Goal: Task Accomplishment & Management: Manage account settings

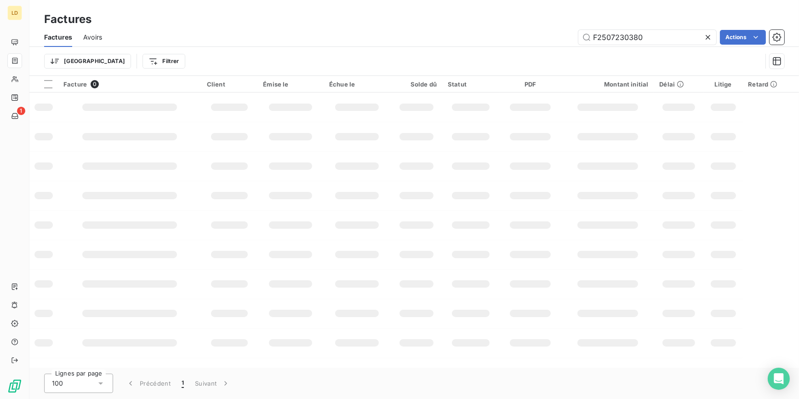
drag, startPoint x: 524, startPoint y: 38, endPoint x: 505, endPoint y: 36, distance: 19.4
click at [518, 38] on div "F2507230380 Actions" at bounding box center [448, 37] width 671 height 15
type input "F2507228804"
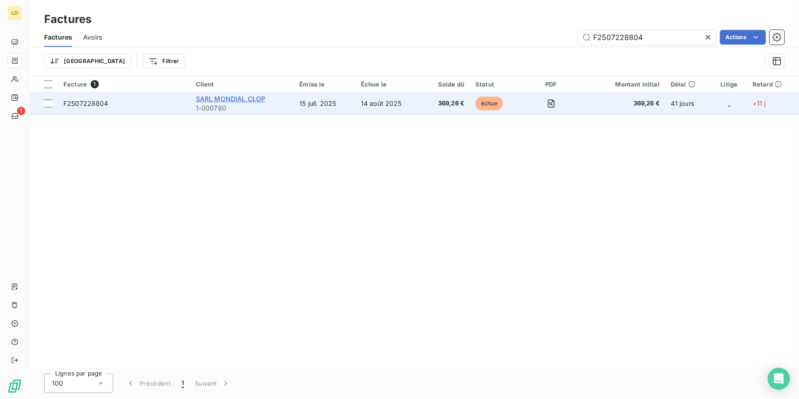
click at [232, 96] on span "SARL MONDIAL CLOP" at bounding box center [231, 99] width 70 height 8
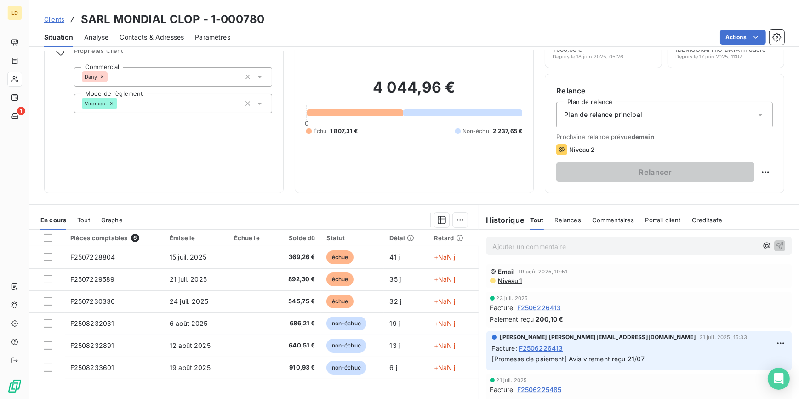
scroll to position [55, 0]
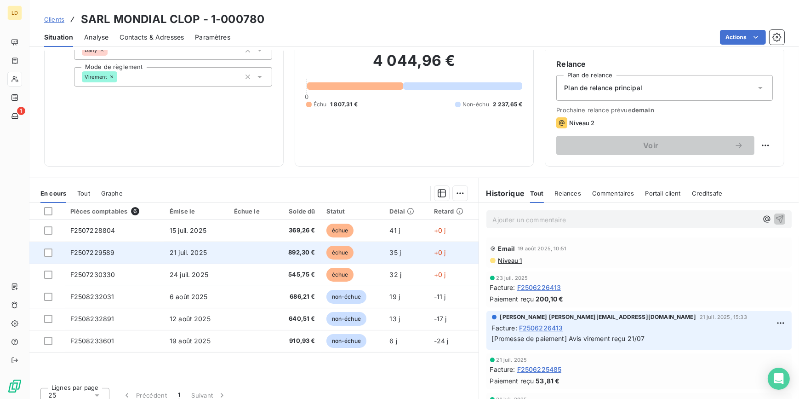
scroll to position [82, 0]
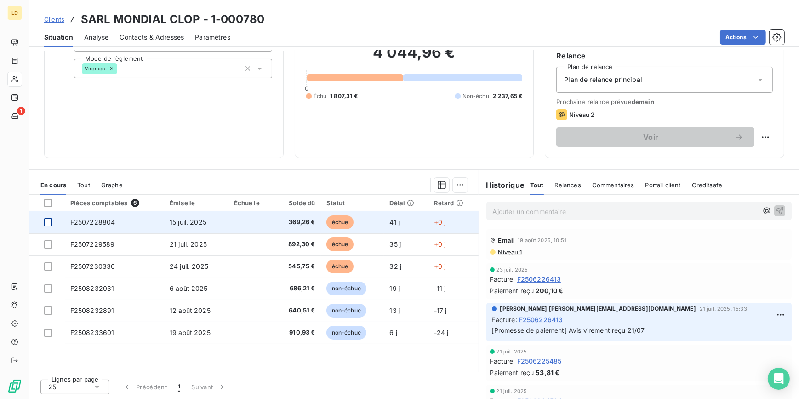
click at [47, 222] on div at bounding box center [48, 222] width 8 height 8
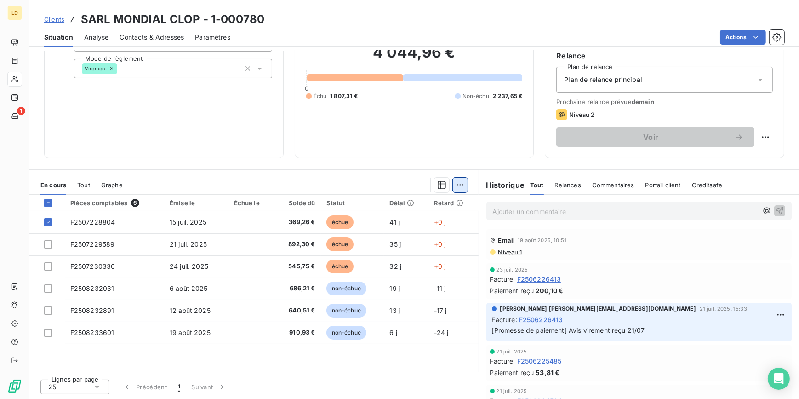
click at [457, 180] on html "LD 1 Clients SARL MONDIAL CLOP - 1-000780 Situation Analyse Contacts & Adresses…" at bounding box center [399, 199] width 799 height 399
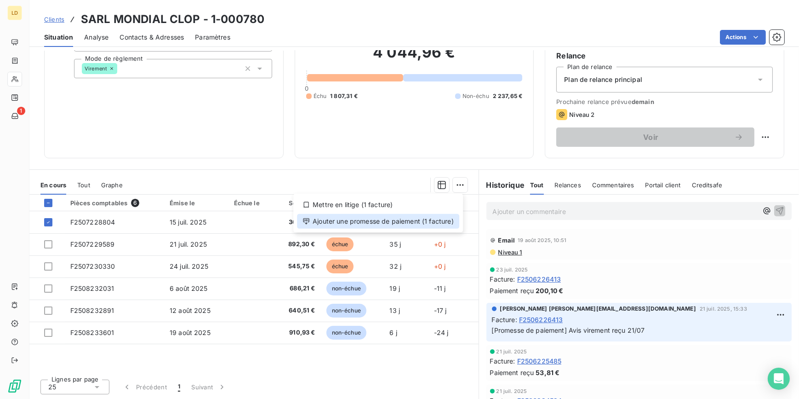
click at [441, 223] on div "Ajouter une promesse de paiement (1 facture)" at bounding box center [378, 221] width 162 height 15
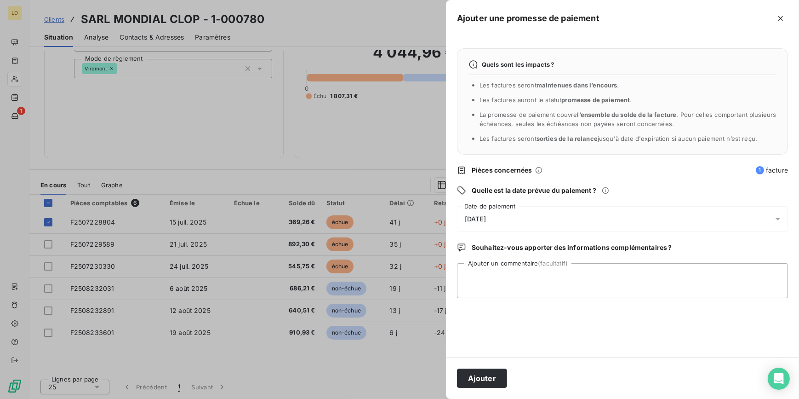
click at [491, 202] on div "Quels sont les impacts ? Les factures seront maintenues dans l’encours . Les fa…" at bounding box center [622, 197] width 353 height 320
click at [486, 220] on span "26/08/2025" at bounding box center [475, 218] width 21 height 7
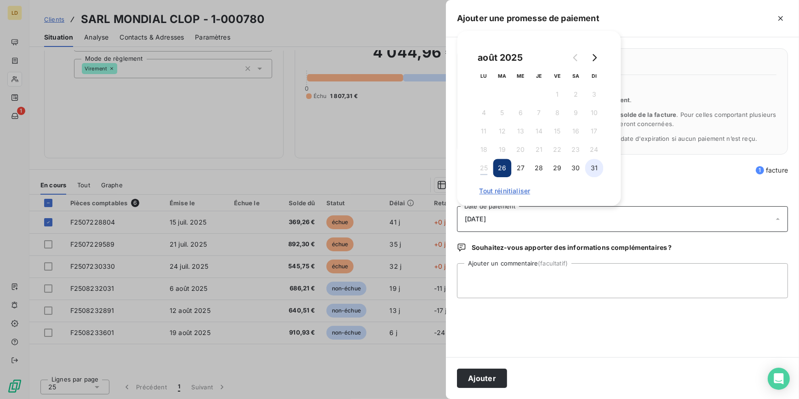
click at [591, 166] on button "31" at bounding box center [594, 168] width 18 height 18
click at [476, 272] on textarea "Ajouter un commentaire (facultatif)" at bounding box center [622, 280] width 331 height 35
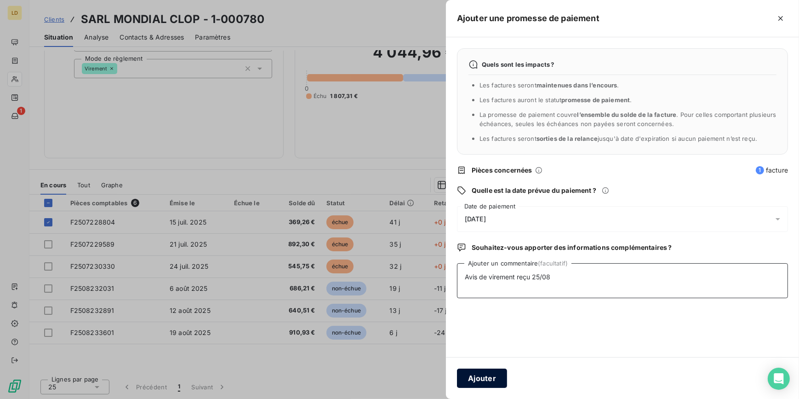
type textarea "Avis de virement reçu 25/08"
click at [500, 372] on button "Ajouter" at bounding box center [482, 377] width 50 height 19
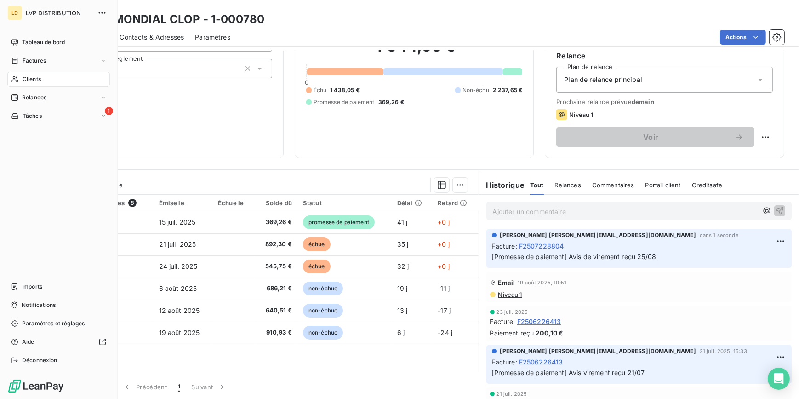
drag, startPoint x: 0, startPoint y: 82, endPoint x: 19, endPoint y: 80, distance: 18.9
click at [0, 82] on html "LD LVP DISTRIBUTION Tableau de bord Factures Clients Relances 1 Tâches Imports …" at bounding box center [399, 199] width 799 height 399
click at [19, 80] on div "Clients" at bounding box center [58, 79] width 103 height 15
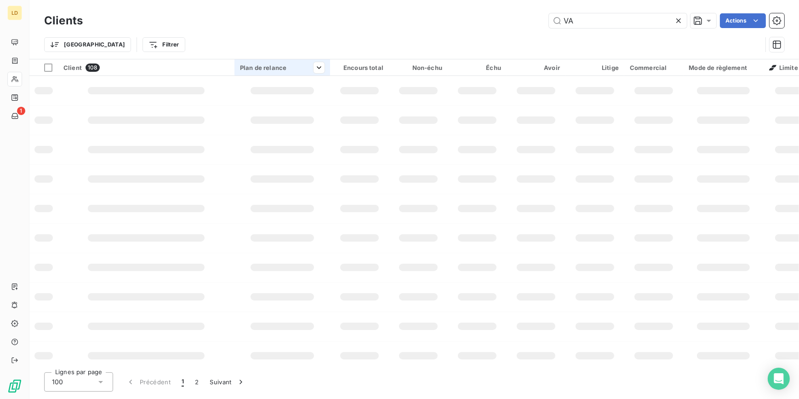
type input "V"
type input "p"
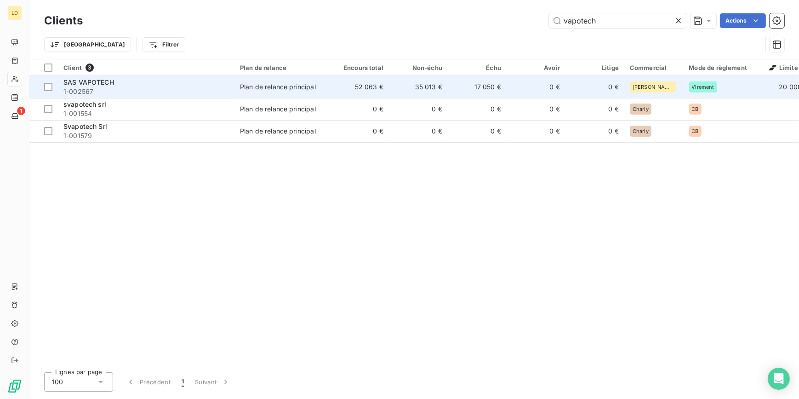
type input "vapotech"
click at [121, 88] on span "1-002567" at bounding box center [146, 91] width 166 height 9
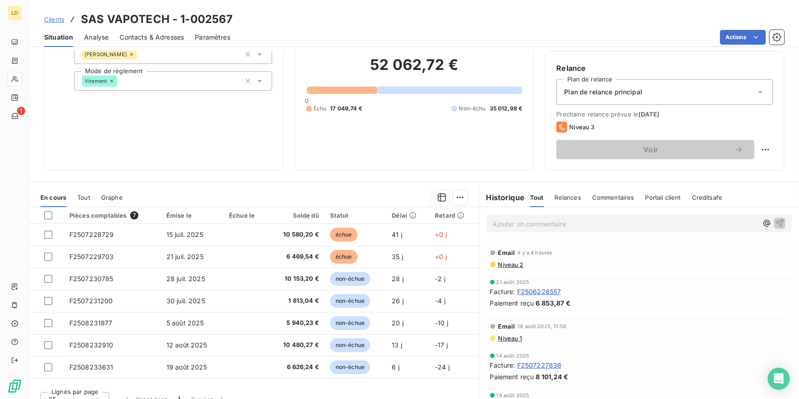
scroll to position [82, 0]
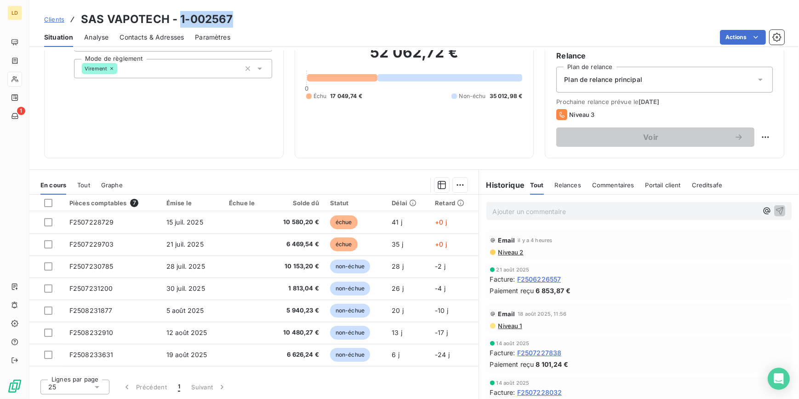
drag, startPoint x: 229, startPoint y: 23, endPoint x: 177, endPoint y: 30, distance: 52.4
click at [180, 25] on h3 "SAS VAPOTECH - 1-002567" at bounding box center [157, 19] width 152 height 17
copy h3 "1-002567"
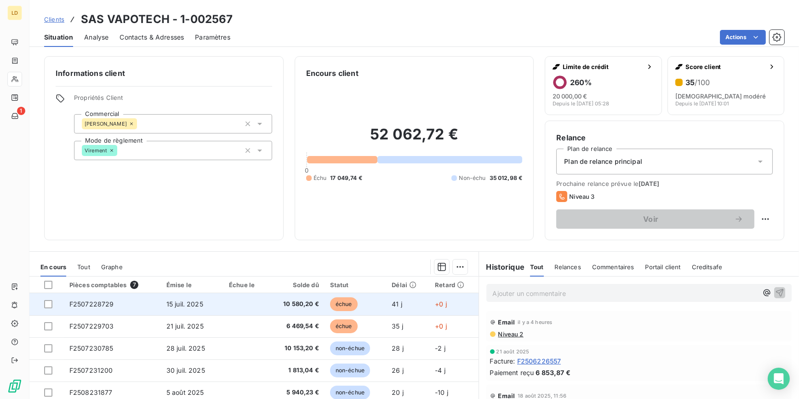
click at [236, 306] on td at bounding box center [245, 304] width 45 height 22
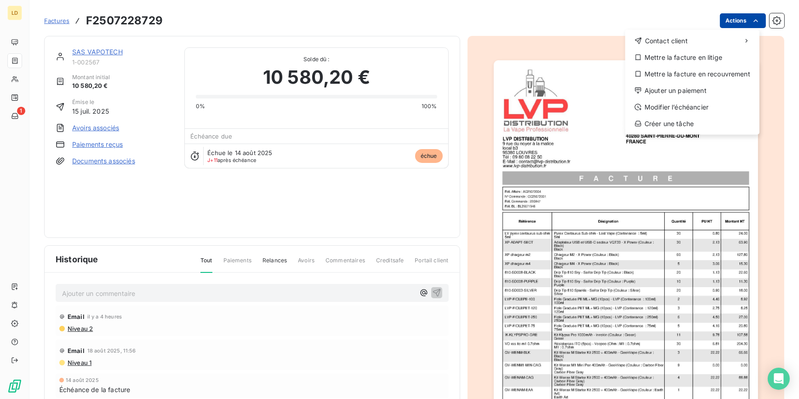
click at [731, 26] on html "LD 1 Factures F2507228729 Actions Contact client Mettre la facture en litige Me…" at bounding box center [399, 199] width 799 height 399
click at [700, 109] on div "Modifier l’échéancier" at bounding box center [692, 107] width 127 height 15
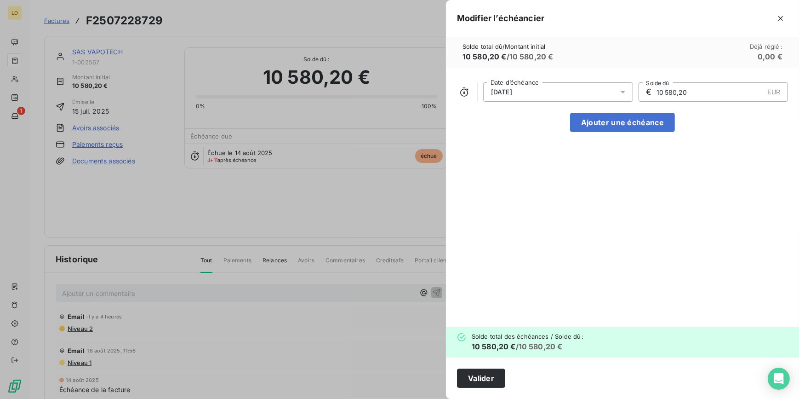
click at [586, 89] on div "14/08/2025" at bounding box center [558, 91] width 150 height 19
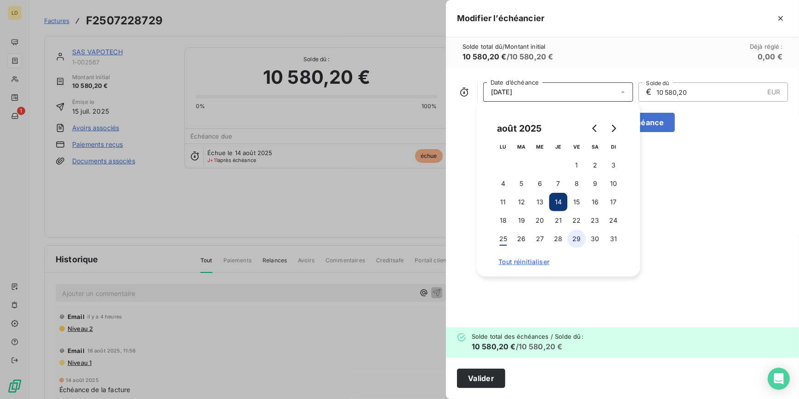
click at [574, 239] on button "29" at bounding box center [576, 238] width 18 height 18
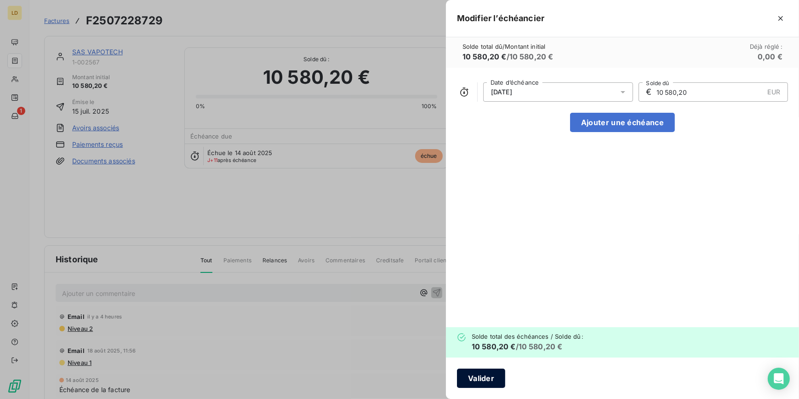
click at [501, 377] on button "Valider" at bounding box center [481, 377] width 48 height 19
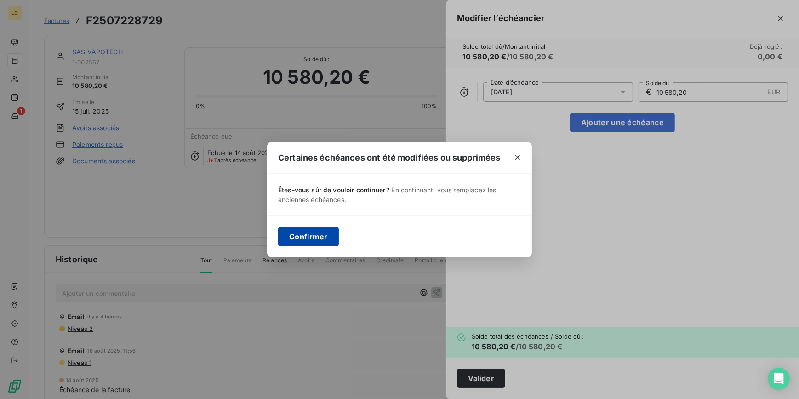
click at [326, 240] on button "Confirmer" at bounding box center [308, 236] width 61 height 19
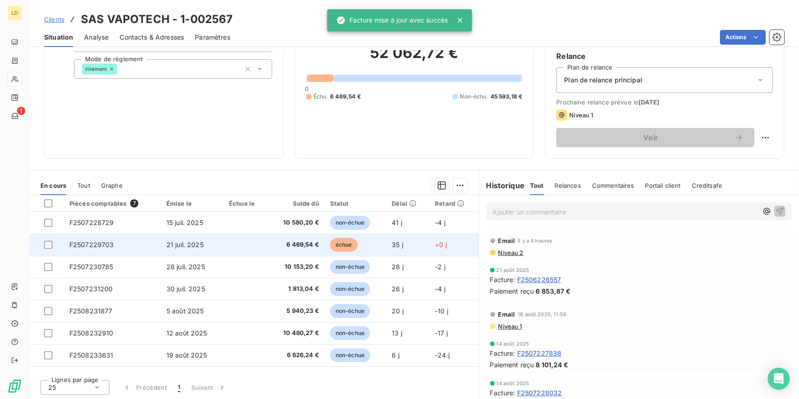
scroll to position [82, 0]
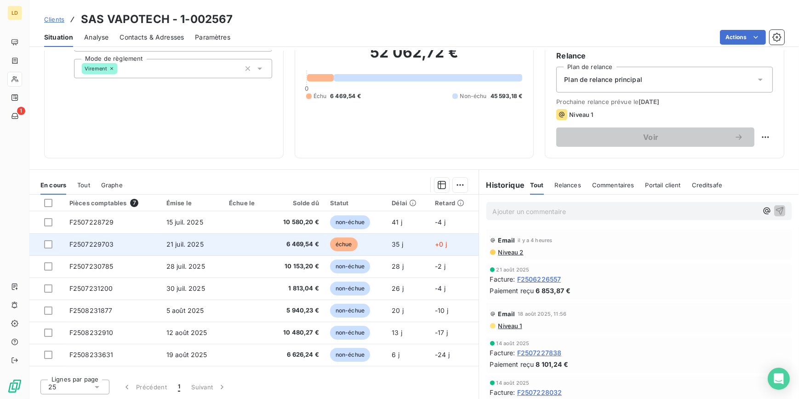
click at [234, 240] on td at bounding box center [245, 244] width 45 height 22
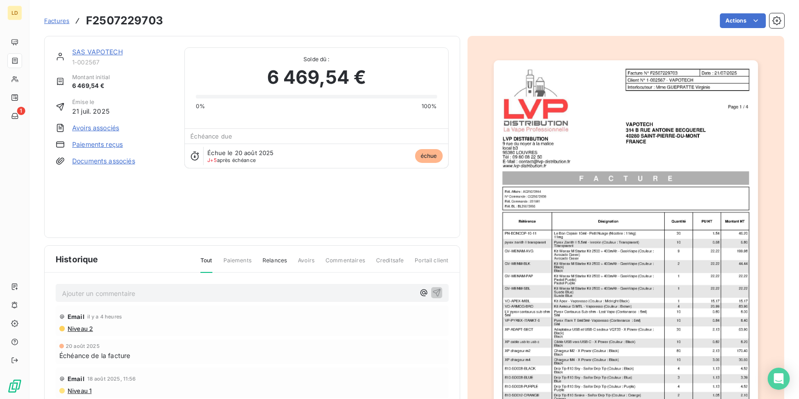
click at [737, 18] on html "LD 1 Factures F2507229703 Actions SAS VAPOTECH 1-002567 Montant initial 6 469,5…" at bounding box center [399, 199] width 799 height 399
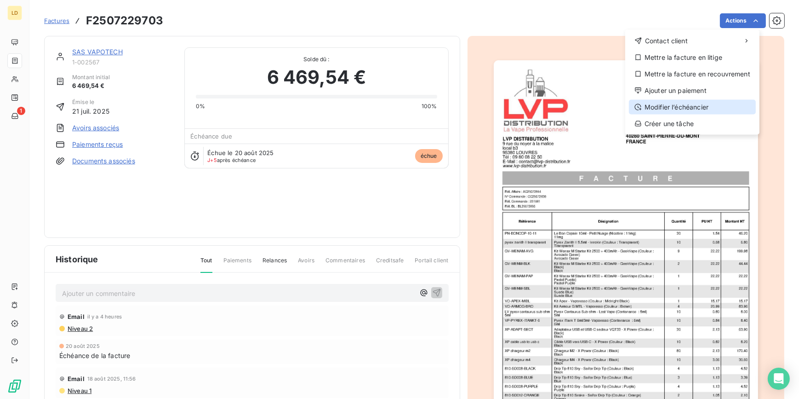
click at [703, 109] on div "Modifier l’échéancier" at bounding box center [692, 107] width 127 height 15
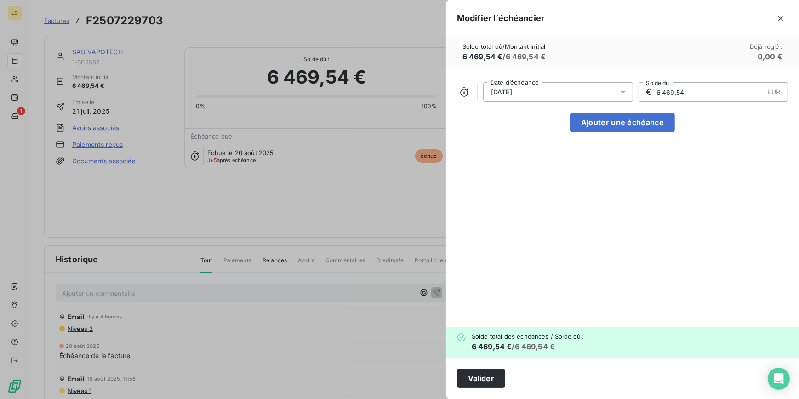
click at [552, 93] on div "20/08/2025" at bounding box center [558, 91] width 150 height 19
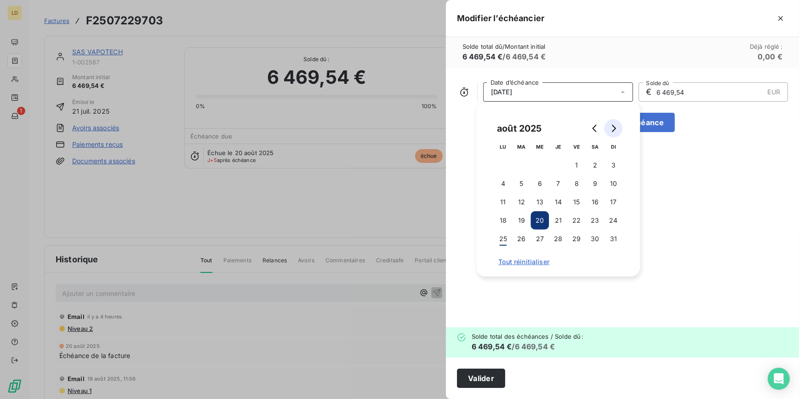
click at [615, 130] on icon "Go to next month" at bounding box center [613, 128] width 7 height 7
click at [557, 165] on button "4" at bounding box center [558, 165] width 18 height 18
click at [492, 379] on button "Valider" at bounding box center [481, 377] width 48 height 19
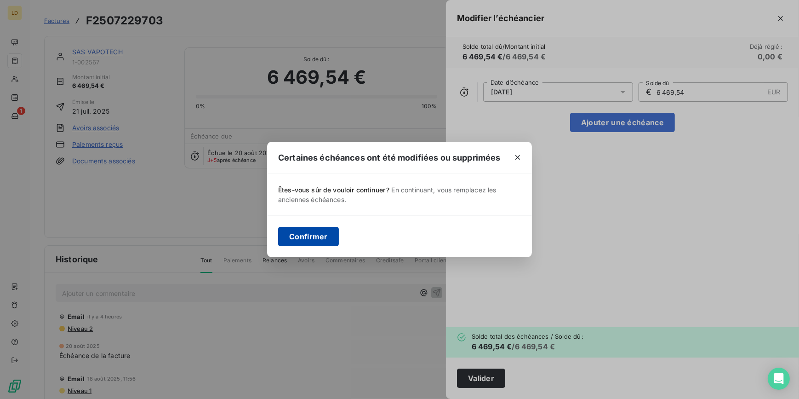
click at [309, 229] on button "Confirmer" at bounding box center [308, 236] width 61 height 19
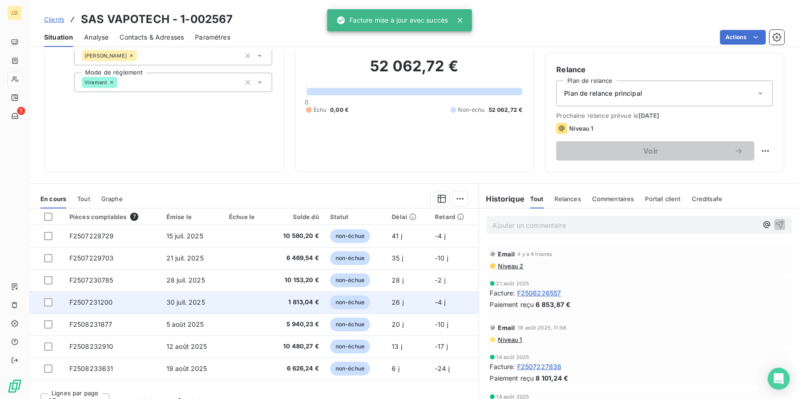
scroll to position [82, 0]
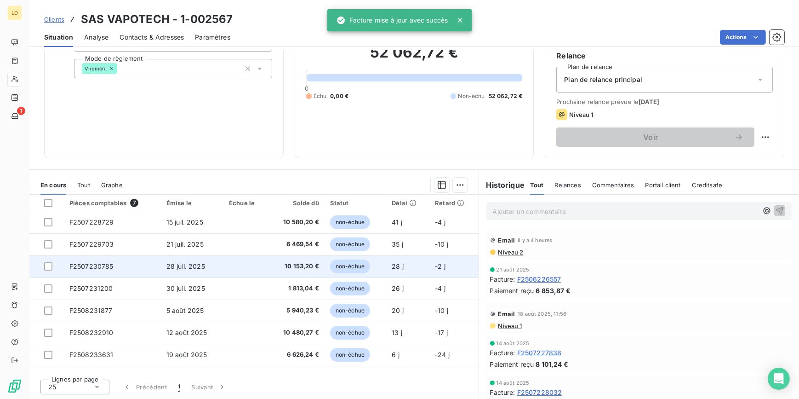
click at [232, 267] on td at bounding box center [245, 266] width 45 height 22
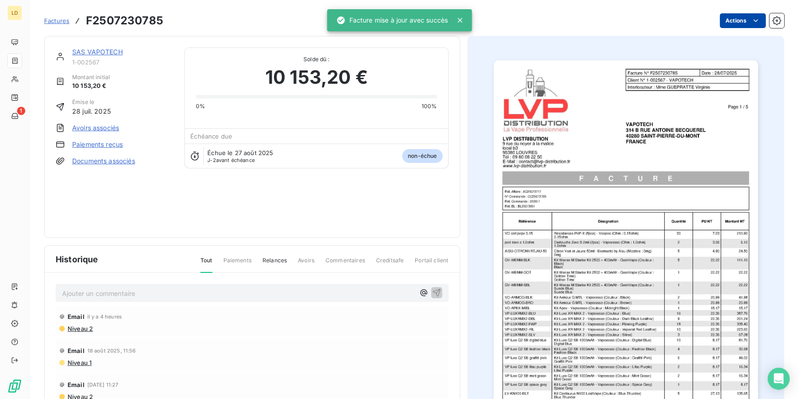
click at [732, 25] on html "LD 1 Factures F2507230785 Actions SAS VAPOTECH 1-002567 Montant initial 10 153,…" at bounding box center [399, 199] width 799 height 399
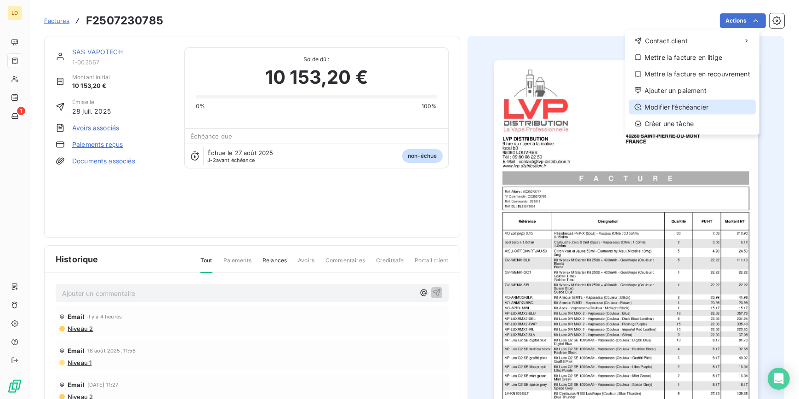
click at [701, 109] on div "Modifier l’échéancier" at bounding box center [692, 107] width 127 height 15
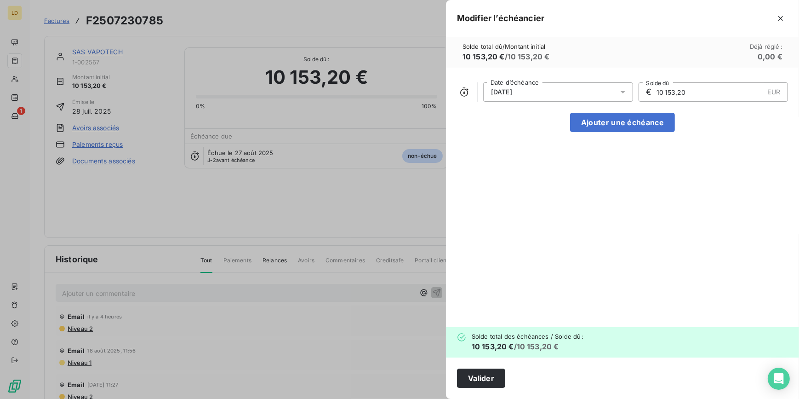
click at [576, 101] on div "27/08/2025" at bounding box center [558, 91] width 150 height 19
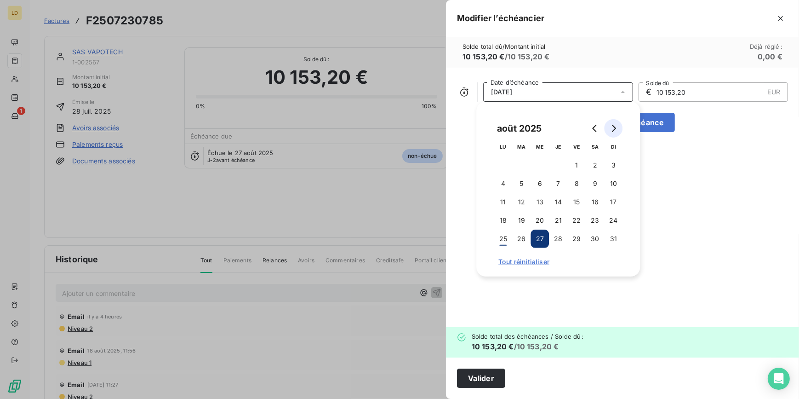
click at [618, 131] on button "Go to next month" at bounding box center [613, 128] width 18 height 18
click at [560, 184] on button "11" at bounding box center [558, 183] width 18 height 18
click at [484, 377] on button "Valider" at bounding box center [481, 377] width 48 height 19
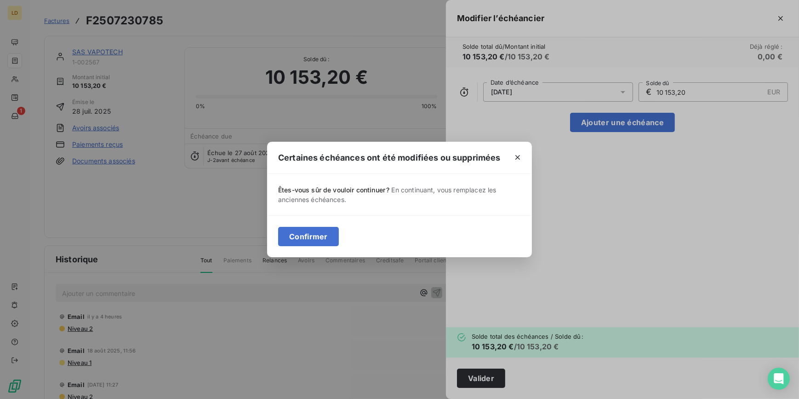
click at [317, 224] on div "Confirmer" at bounding box center [399, 236] width 265 height 42
click at [319, 234] on button "Confirmer" at bounding box center [308, 236] width 61 height 19
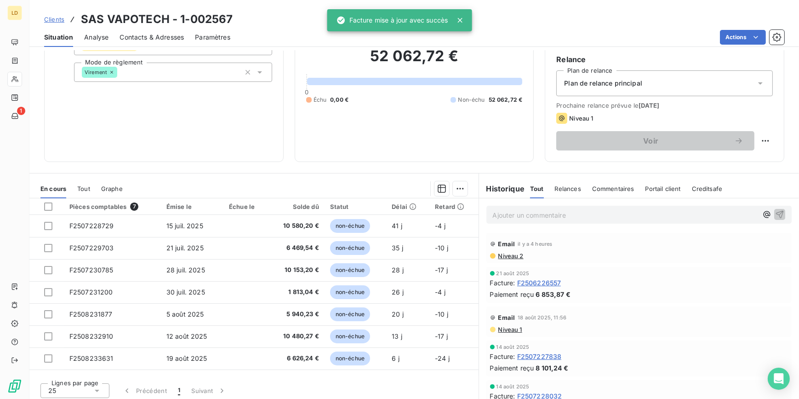
scroll to position [82, 0]
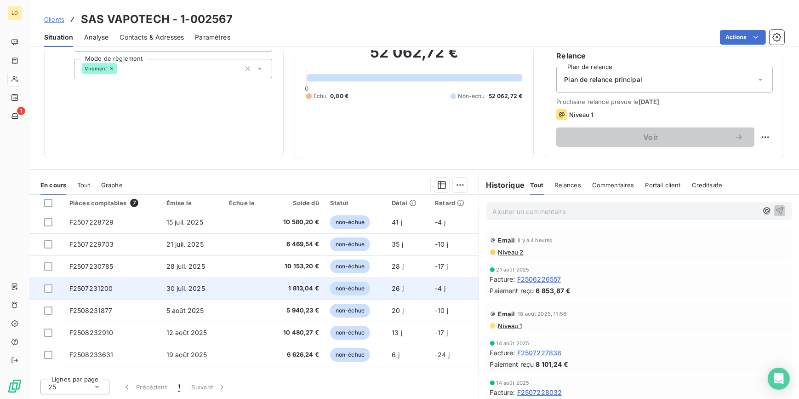
click at [198, 288] on span "30 juil. 2025" at bounding box center [185, 288] width 39 height 8
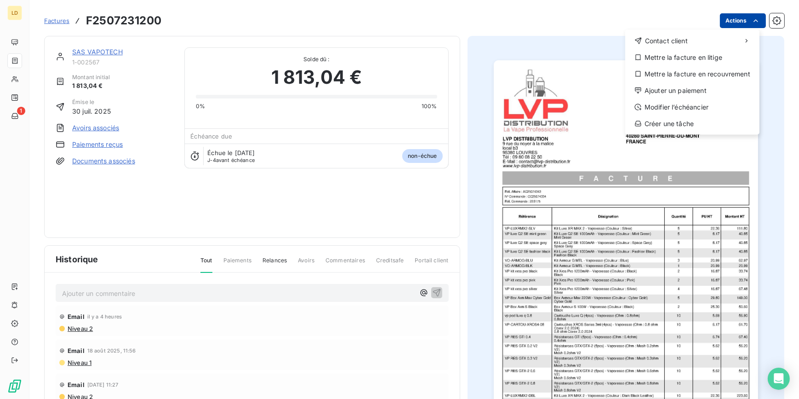
click at [734, 16] on html "LD 1 Factures F2507231200 Actions Contact client Mettre la facture en litige Me…" at bounding box center [399, 199] width 799 height 399
click at [708, 107] on div "Modifier l’échéancier" at bounding box center [692, 107] width 127 height 15
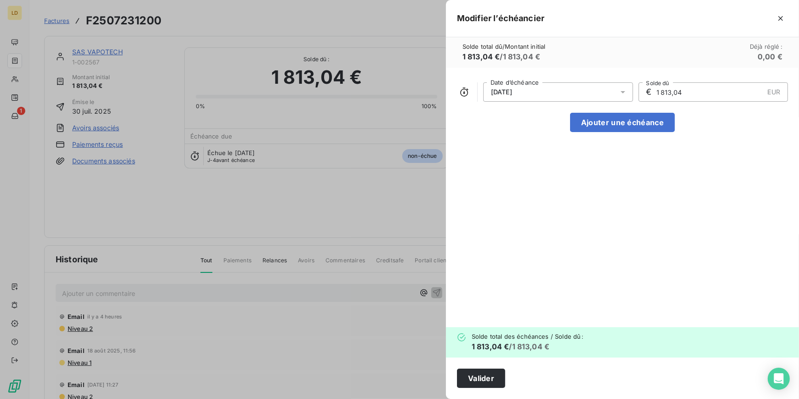
click at [617, 96] on div "29/08/2025" at bounding box center [558, 91] width 150 height 19
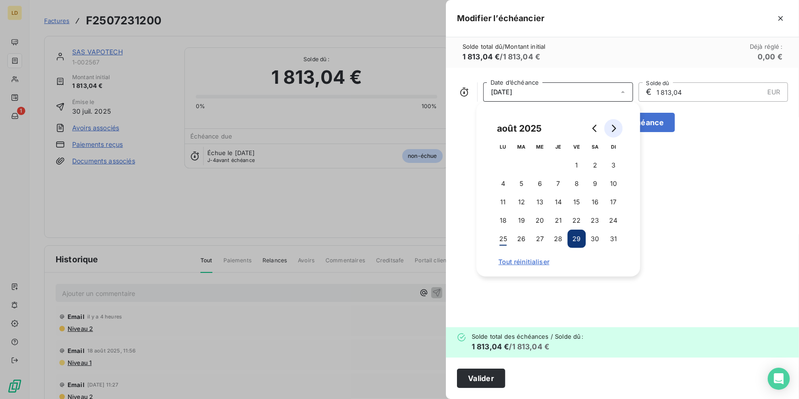
click at [610, 120] on button "Go to next month" at bounding box center [613, 128] width 18 height 18
click at [609, 184] on button "14" at bounding box center [613, 183] width 18 height 18
click at [591, 127] on icon "Go to previous month" at bounding box center [594, 128] width 7 height 7
click at [615, 131] on icon "Go to next month" at bounding box center [613, 128] width 7 height 7
click at [498, 374] on button "Valider" at bounding box center [481, 377] width 48 height 19
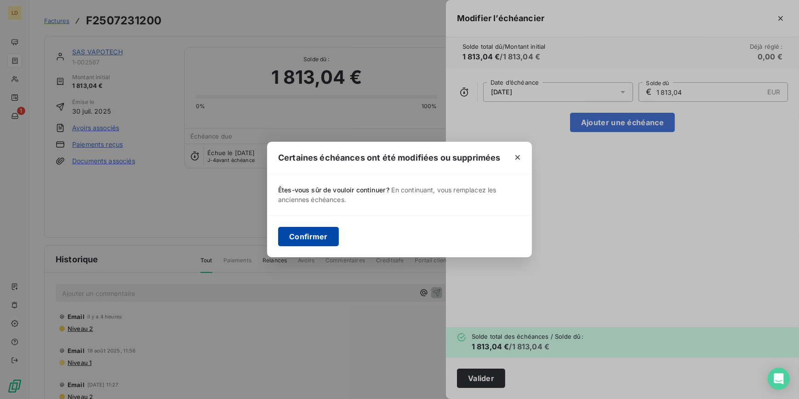
click at [308, 236] on button "Confirmer" at bounding box center [308, 236] width 61 height 19
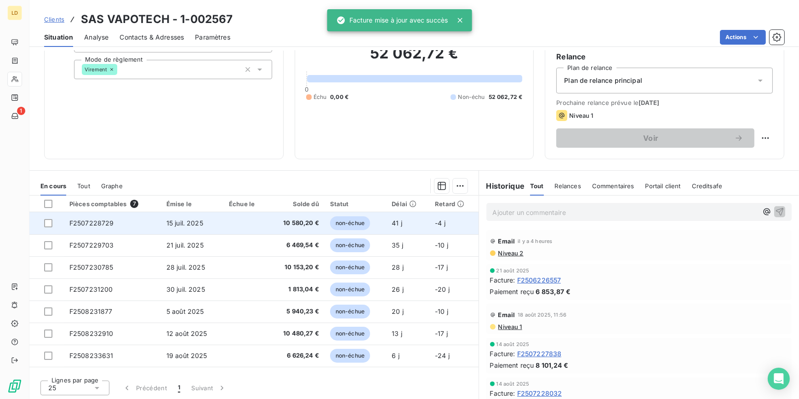
scroll to position [82, 0]
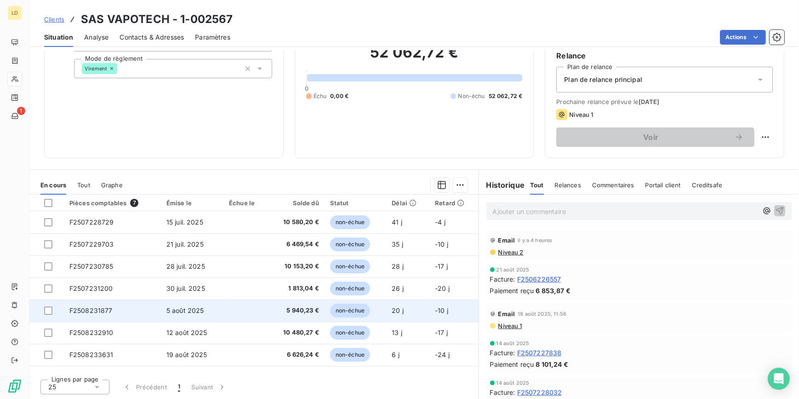
click at [179, 309] on span "5 août 2025" at bounding box center [185, 310] width 38 height 8
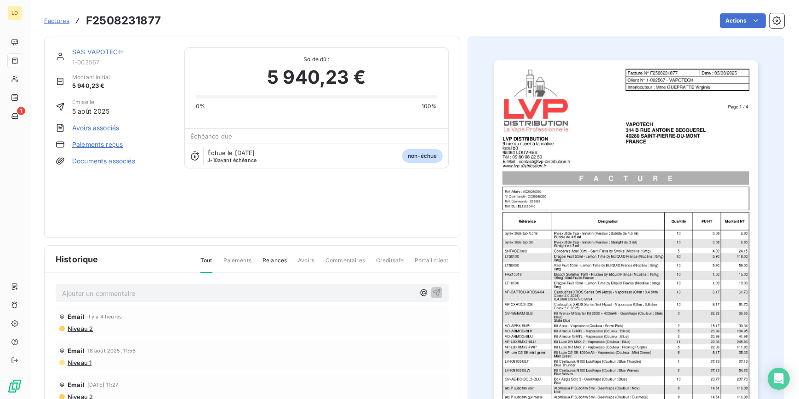
click at [736, 23] on html "LD 1 Factures F2508231877 Actions SAS VAPOTECH 1-002567 Montant initial 5 940,2…" at bounding box center [399, 199] width 799 height 399
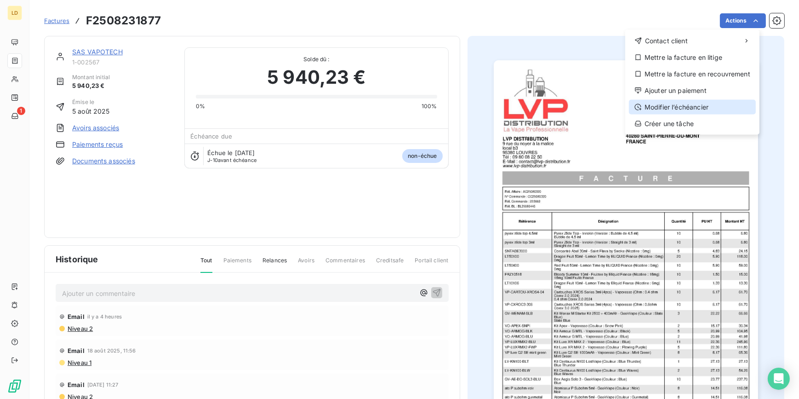
click at [713, 111] on div "Modifier l’échéancier" at bounding box center [692, 107] width 127 height 15
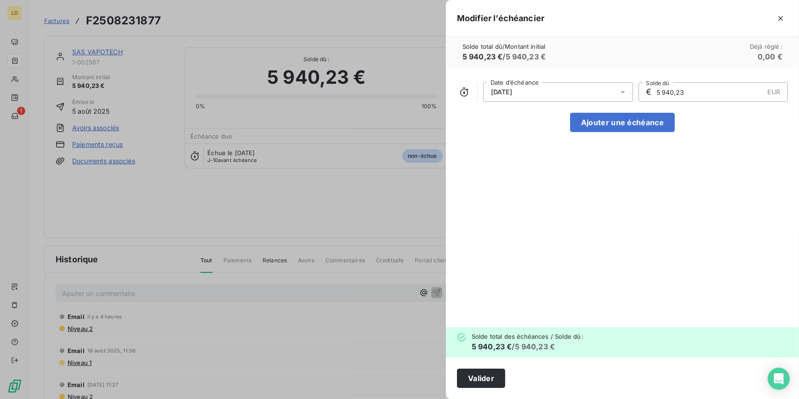
click at [562, 99] on div "04/09/2025" at bounding box center [558, 91] width 150 height 19
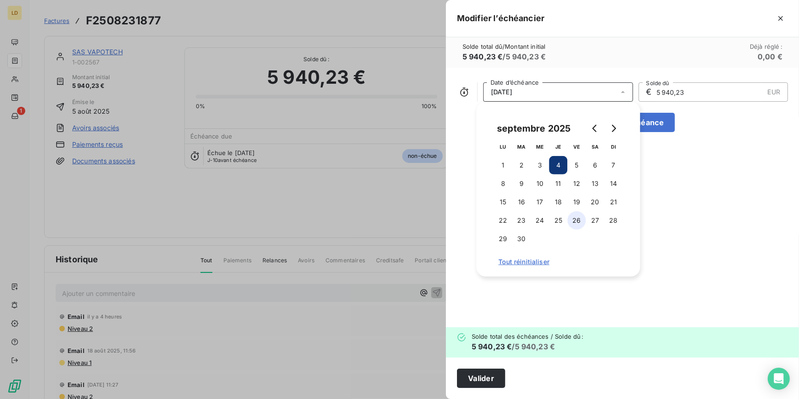
click at [589, 201] on button "20" at bounding box center [595, 202] width 18 height 18
click at [463, 382] on button "Valider" at bounding box center [481, 377] width 48 height 19
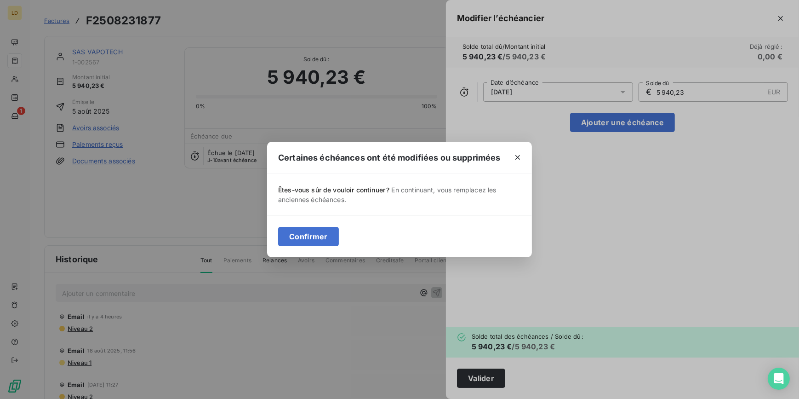
drag, startPoint x: 322, startPoint y: 234, endPoint x: 284, endPoint y: 194, distance: 54.6
click at [322, 234] on button "Confirmer" at bounding box center [308, 236] width 61 height 19
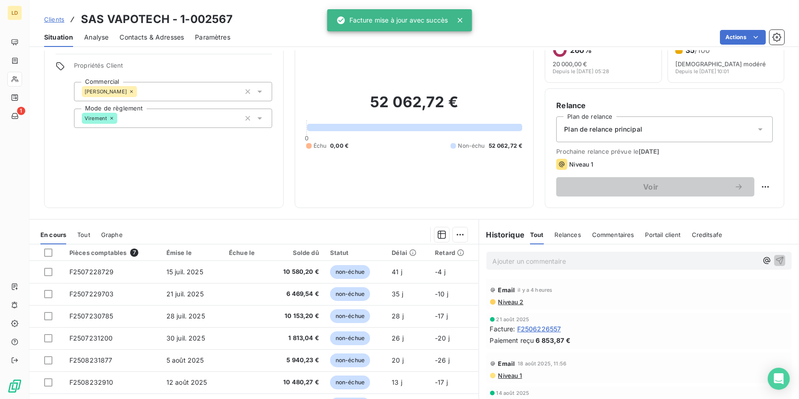
scroll to position [82, 0]
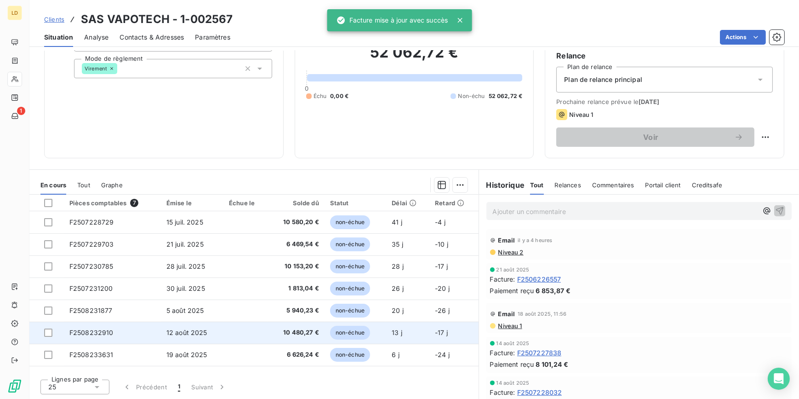
click at [197, 328] on span "12 août 2025" at bounding box center [186, 332] width 41 height 8
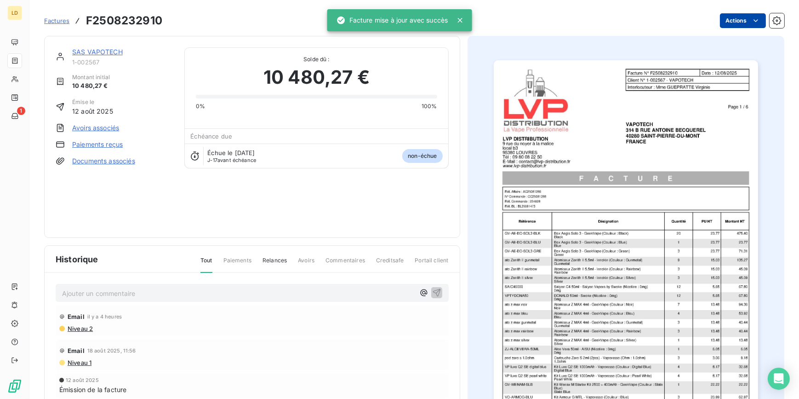
click at [732, 27] on html "LD 1 Factures F2508232910 Actions SAS VAPOTECH 1-002567 Montant initial 10 480,…" at bounding box center [399, 199] width 799 height 399
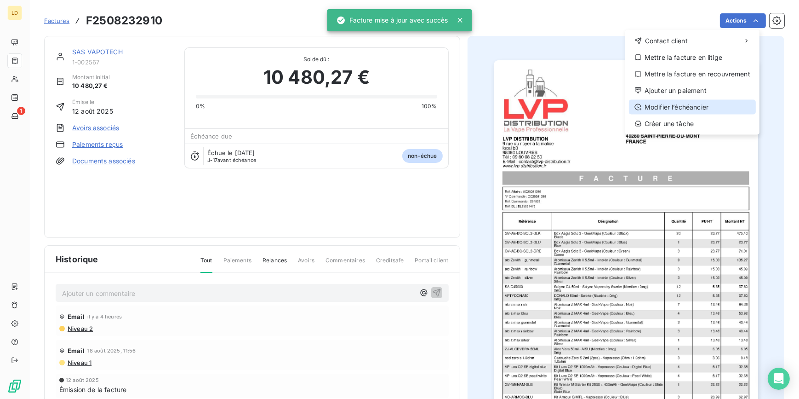
click at [713, 107] on div "Modifier l’échéancier" at bounding box center [692, 107] width 127 height 15
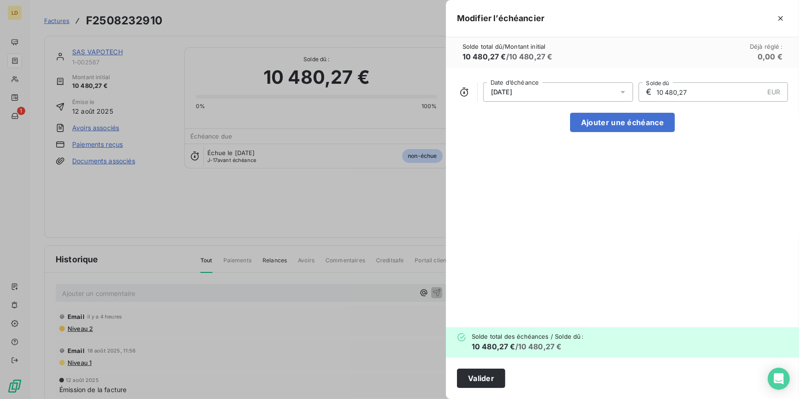
click at [560, 97] on div "11/09/2025" at bounding box center [558, 91] width 150 height 19
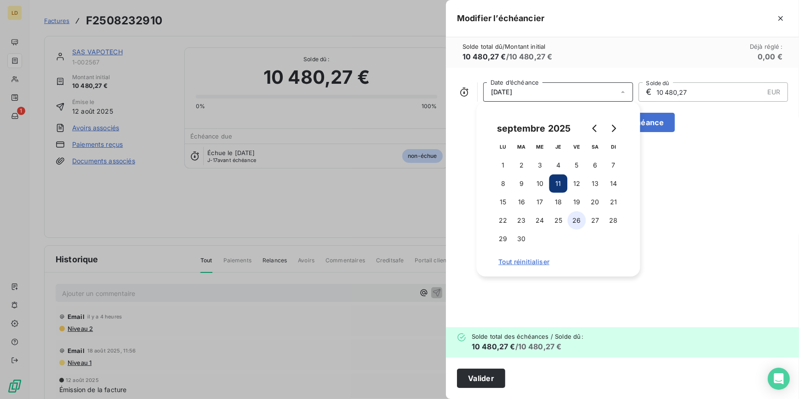
click at [582, 221] on button "26" at bounding box center [576, 220] width 18 height 18
click at [488, 382] on button "Valider" at bounding box center [481, 377] width 48 height 19
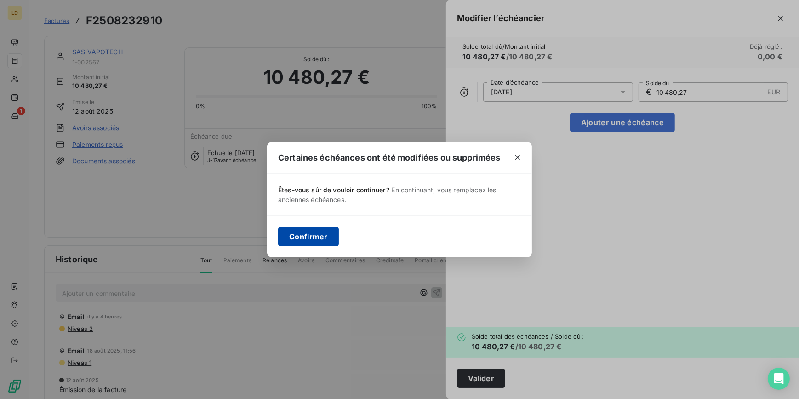
click at [322, 231] on button "Confirmer" at bounding box center [308, 236] width 61 height 19
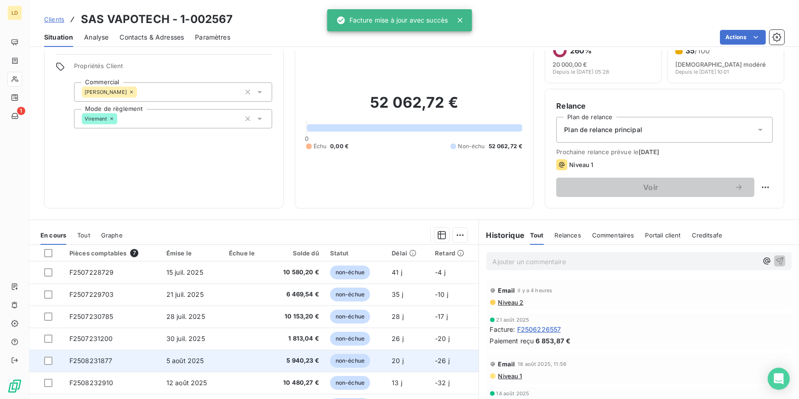
scroll to position [82, 0]
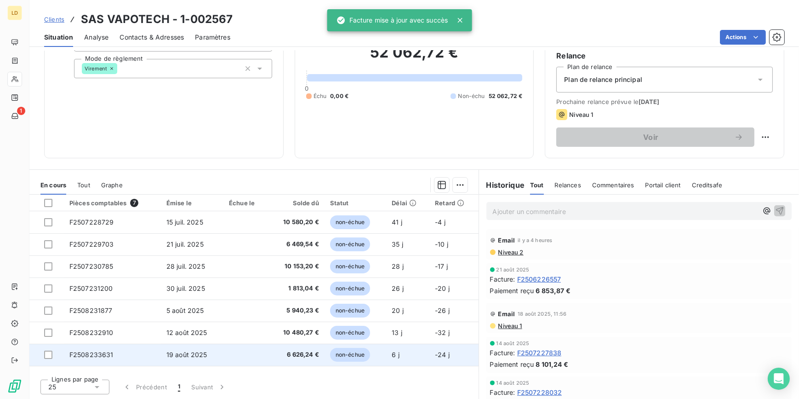
click at [191, 350] on span "19 août 2025" at bounding box center [186, 354] width 41 height 8
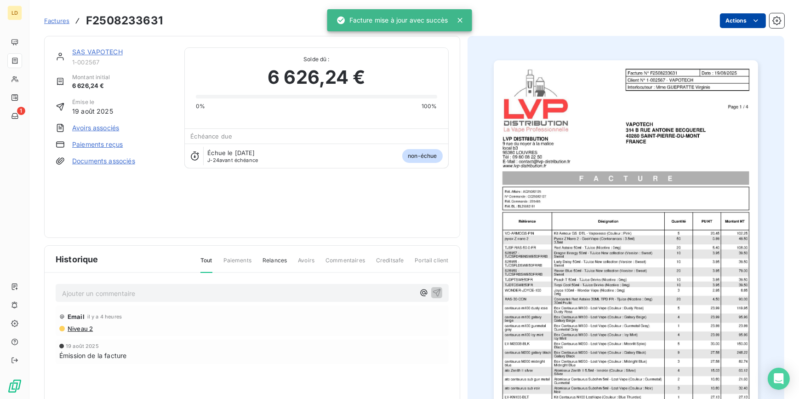
click at [736, 19] on html "LD 1 Factures F2508233631 Actions SAS VAPOTECH 1-002567 Montant initial 6 626,2…" at bounding box center [399, 199] width 799 height 399
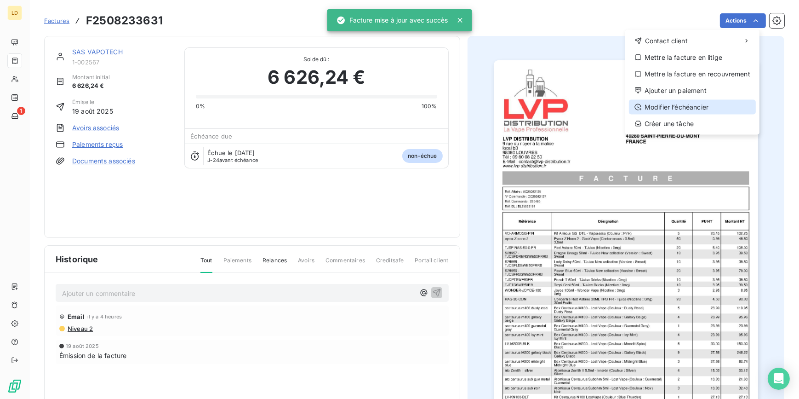
click at [691, 105] on div "Modifier l’échéancier" at bounding box center [692, 107] width 127 height 15
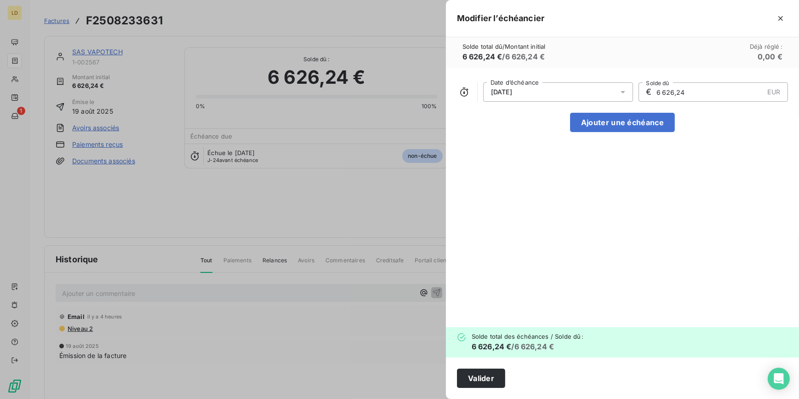
click at [588, 94] on div "18/09/2025" at bounding box center [558, 91] width 150 height 19
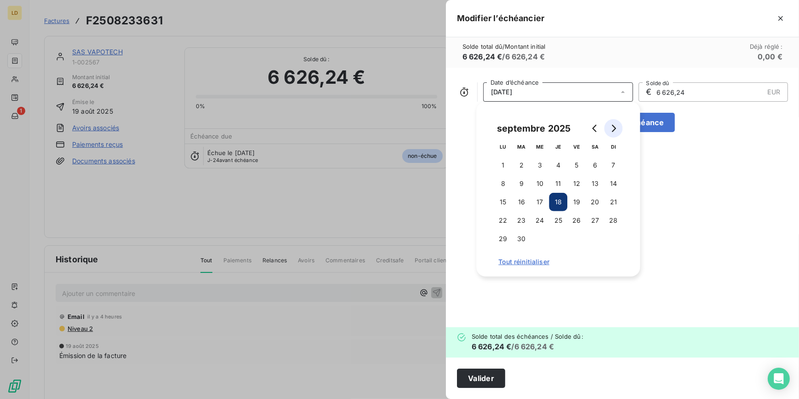
click at [613, 131] on icon "Go to next month" at bounding box center [613, 128] width 7 height 7
click at [578, 163] on button "3" at bounding box center [576, 165] width 18 height 18
click at [492, 373] on button "Valider" at bounding box center [481, 377] width 48 height 19
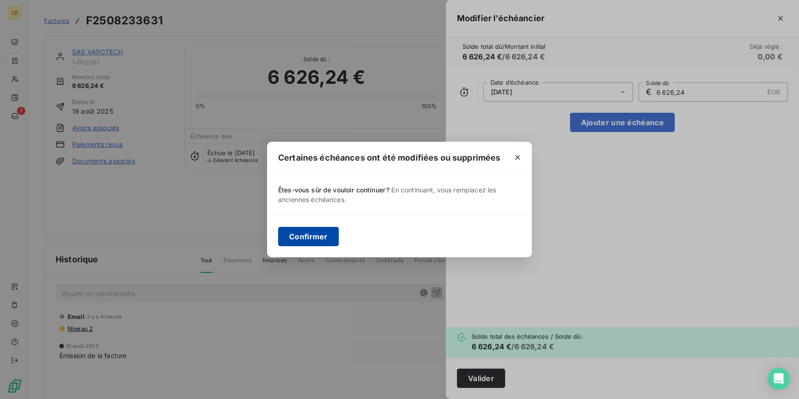
click at [327, 240] on button "Confirmer" at bounding box center [308, 236] width 61 height 19
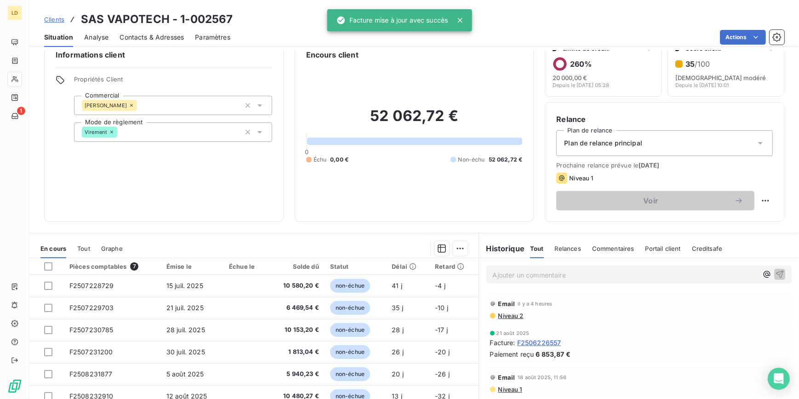
scroll to position [55, 0]
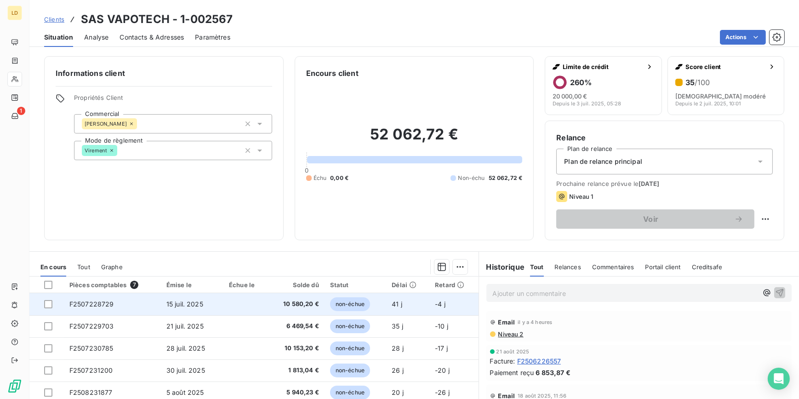
click at [282, 303] on span "10 580,20 €" at bounding box center [297, 303] width 46 height 9
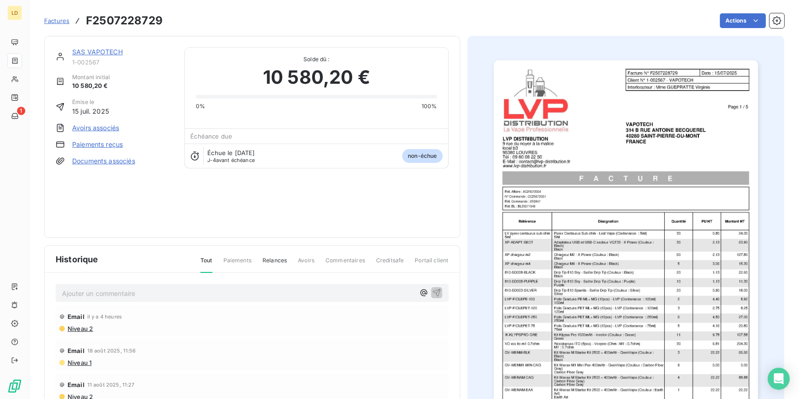
click at [52, 24] on link "Factures" at bounding box center [56, 20] width 25 height 9
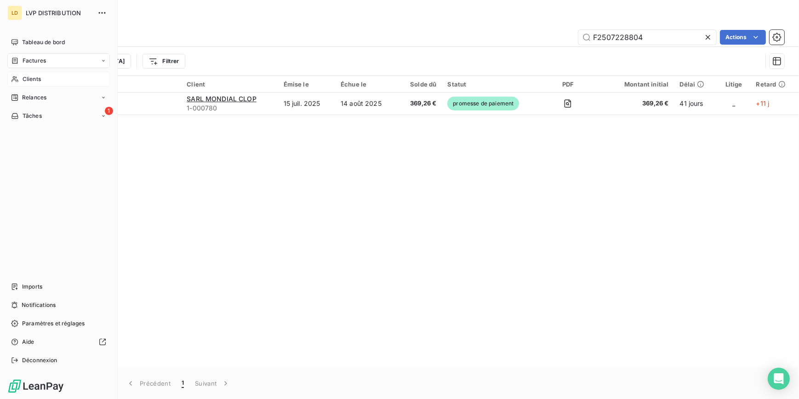
click at [18, 80] on div "Clients" at bounding box center [58, 79] width 103 height 15
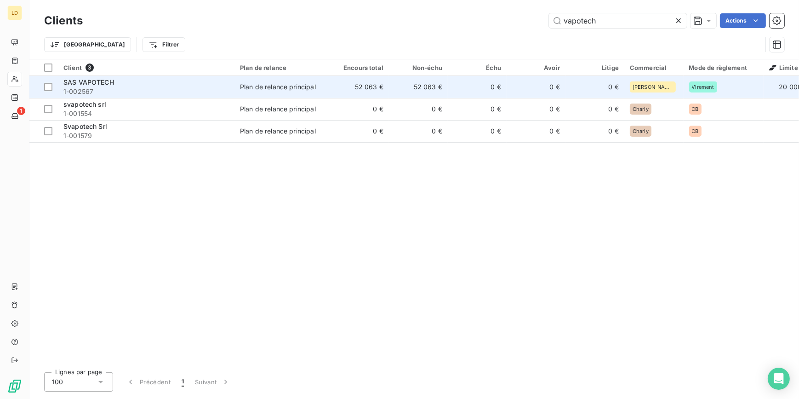
type input "vapotech"
click at [101, 92] on span "1-002567" at bounding box center [146, 91] width 166 height 9
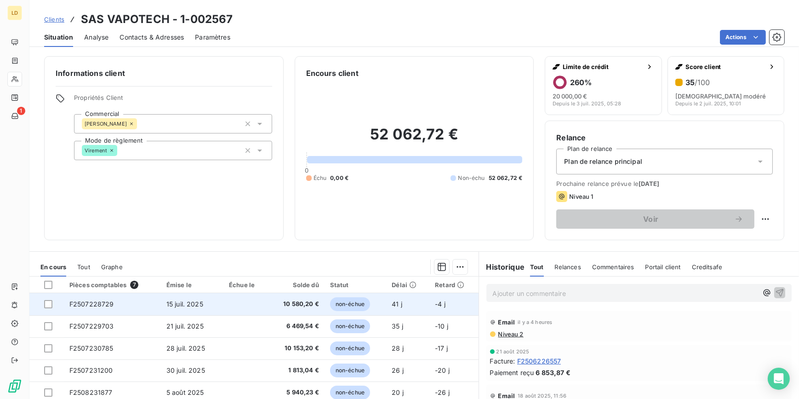
click at [268, 301] on td "10 580,20 €" at bounding box center [296, 304] width 57 height 22
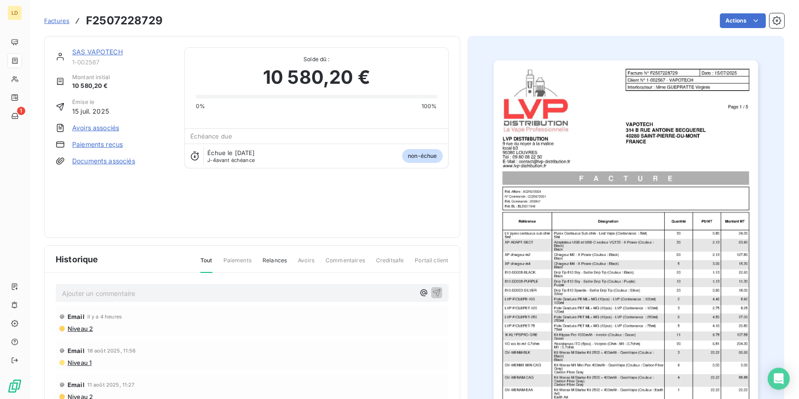
click at [69, 21] on span "Factures" at bounding box center [56, 20] width 25 height 7
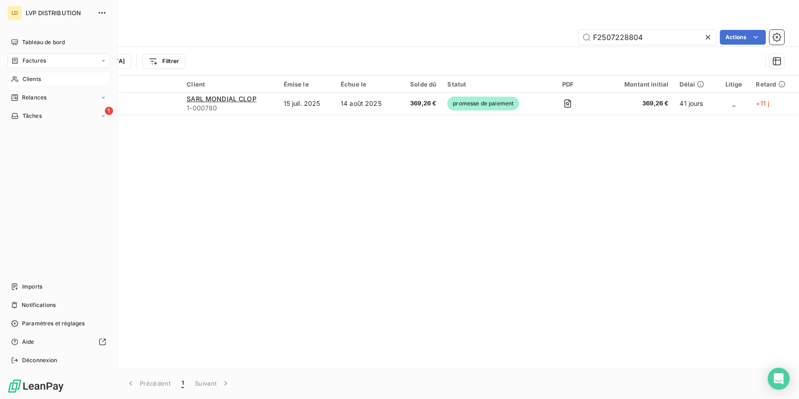
click at [20, 80] on div "Clients" at bounding box center [58, 79] width 103 height 15
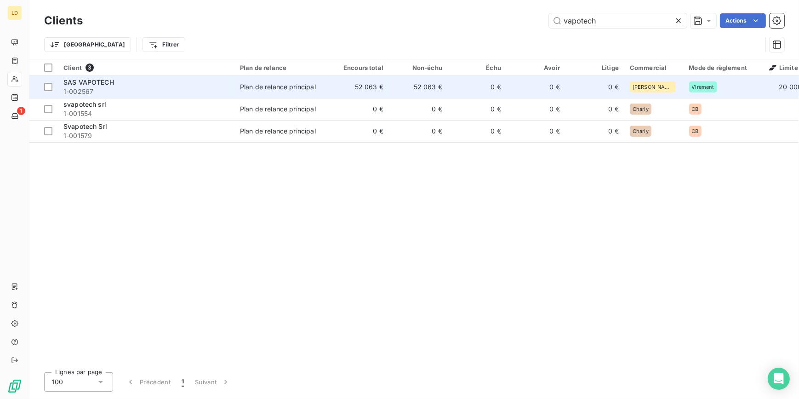
click at [140, 81] on div "SAS VAPOTECH" at bounding box center [146, 82] width 166 height 9
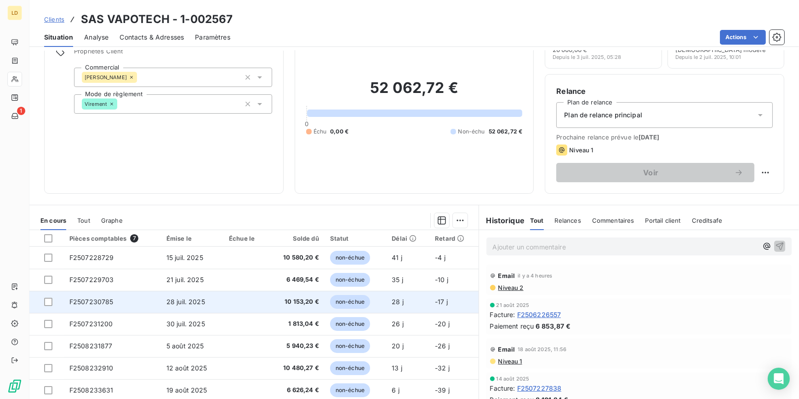
scroll to position [55, 0]
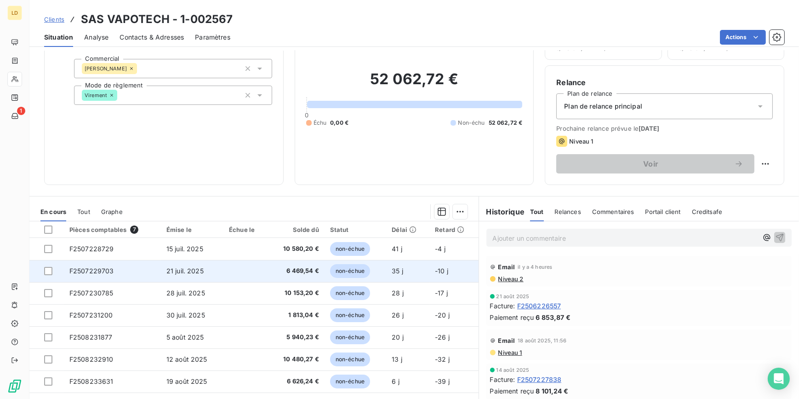
click at [231, 271] on td at bounding box center [245, 271] width 45 height 22
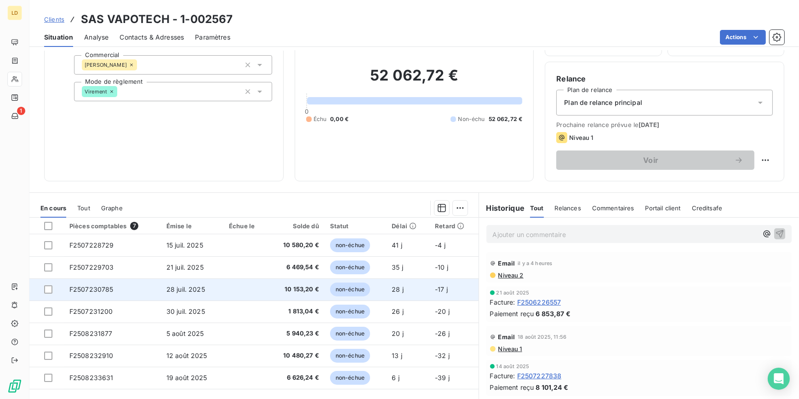
scroll to position [82, 0]
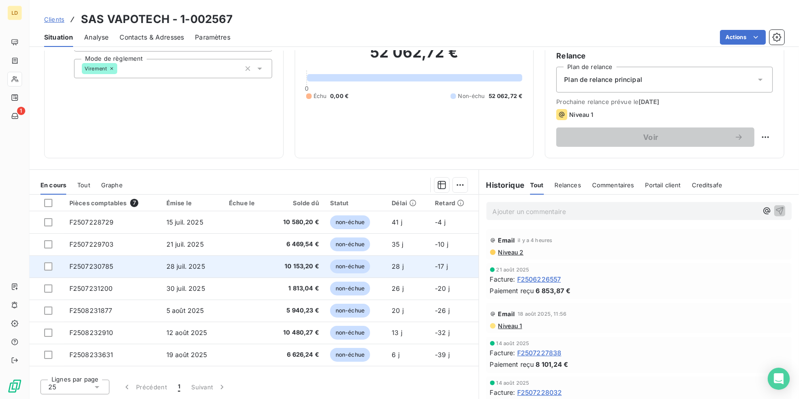
click at [230, 262] on td at bounding box center [245, 266] width 45 height 22
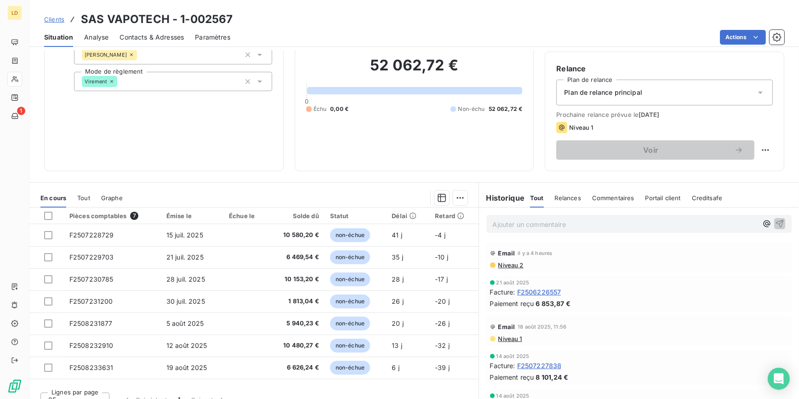
scroll to position [82, 0]
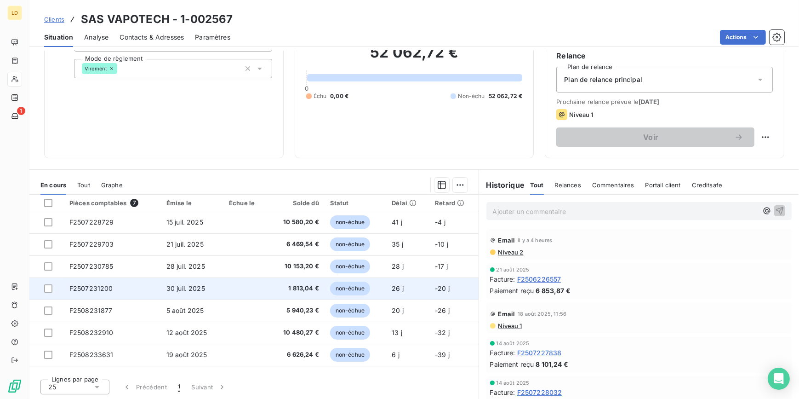
click at [274, 290] on span "1 813,04 €" at bounding box center [297, 288] width 46 height 9
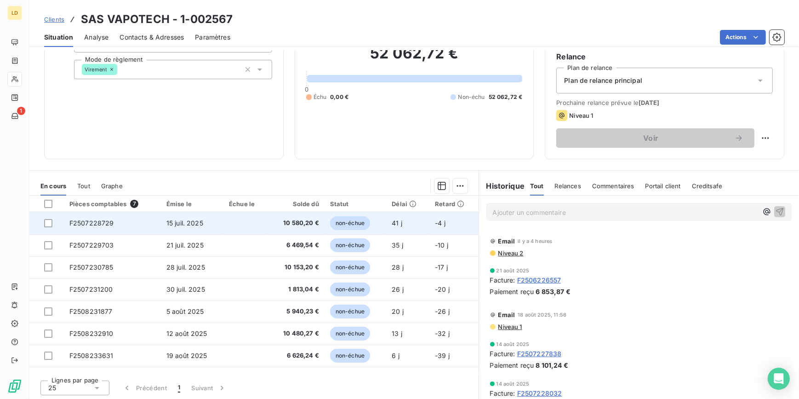
scroll to position [82, 0]
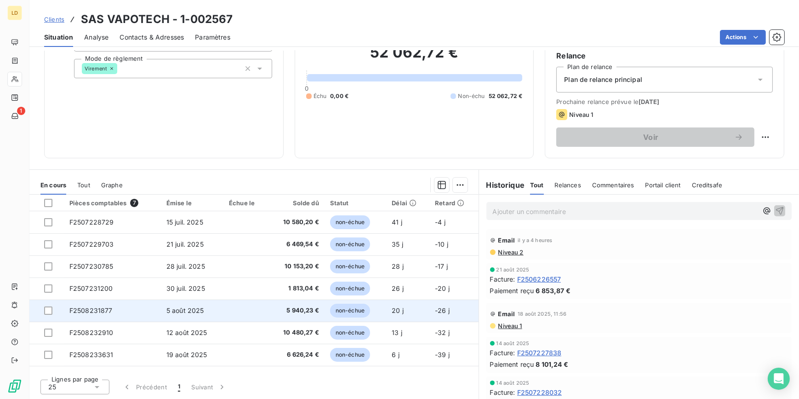
click at [278, 308] on span "5 940,23 €" at bounding box center [297, 310] width 46 height 9
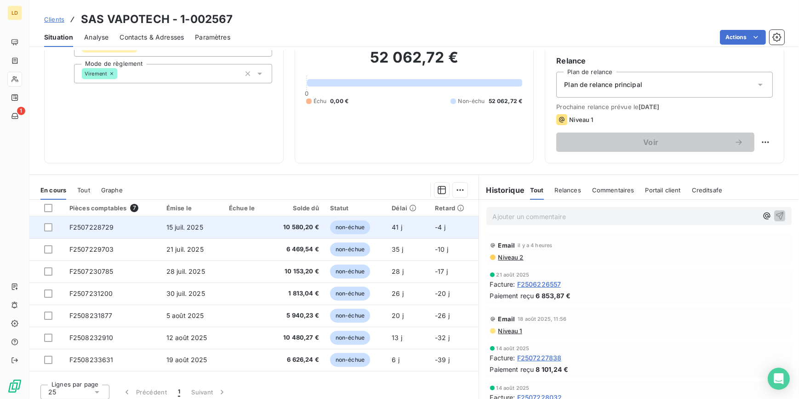
scroll to position [82, 0]
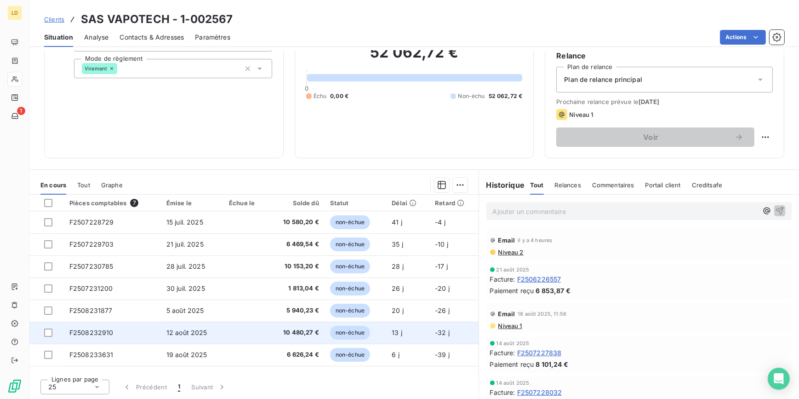
click at [329, 325] on td "non-échue" at bounding box center [356, 332] width 62 height 22
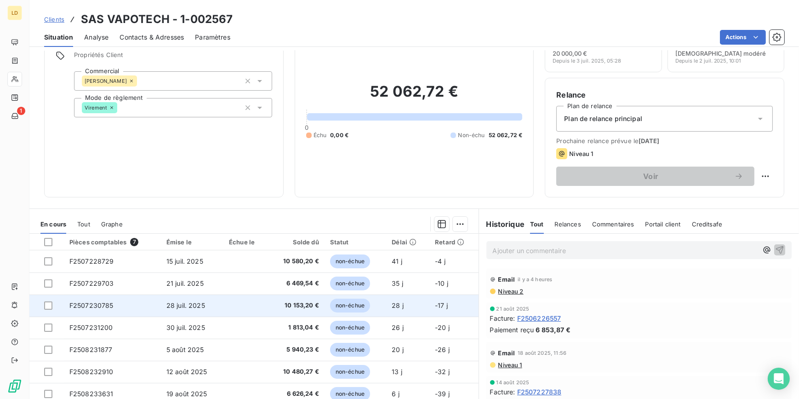
scroll to position [82, 0]
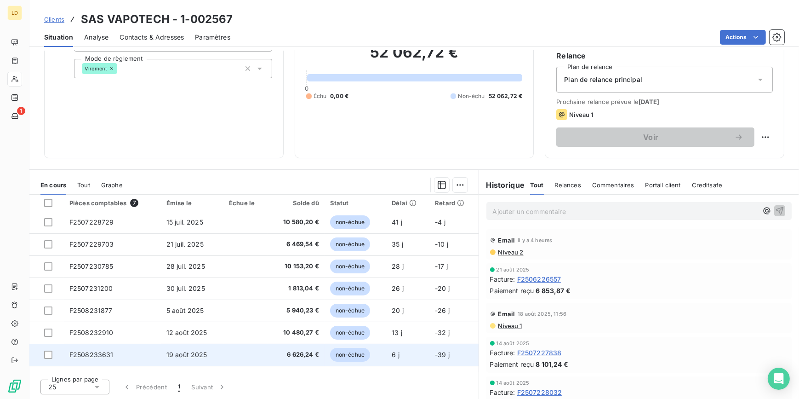
click at [290, 354] on span "6 626,24 €" at bounding box center [297, 354] width 46 height 9
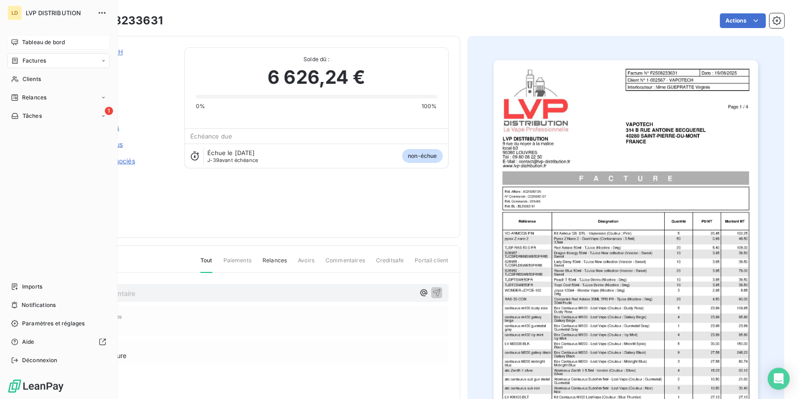
click at [28, 44] on span "Tableau de bord" at bounding box center [43, 42] width 43 height 8
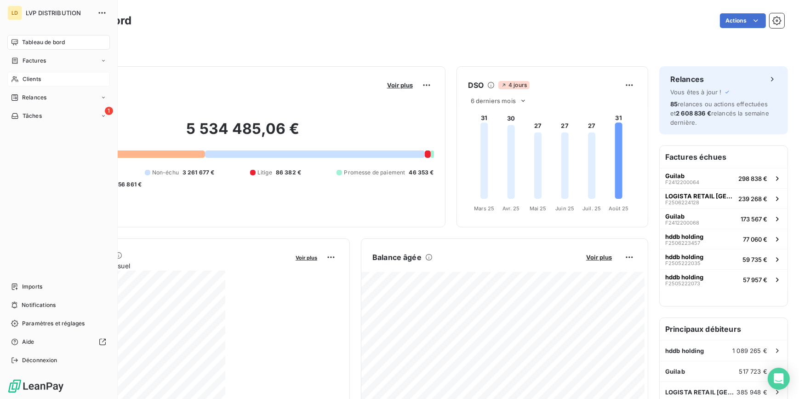
click at [23, 76] on span "Clients" at bounding box center [32, 79] width 18 height 8
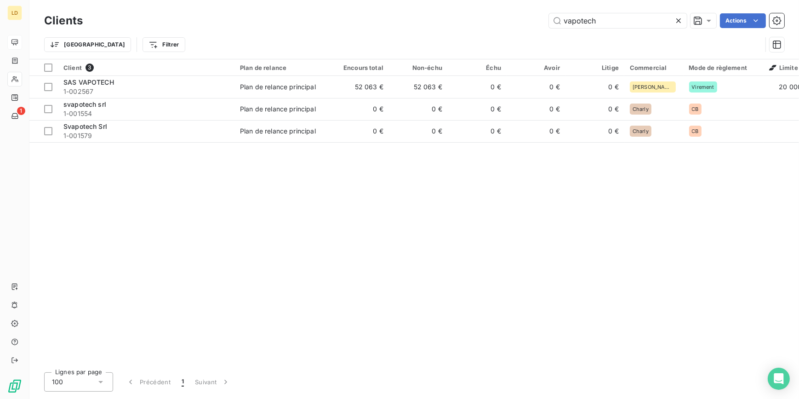
drag, startPoint x: 594, startPoint y: 23, endPoint x: 492, endPoint y: 17, distance: 101.8
click at [497, 17] on div "vapotech Actions" at bounding box center [439, 20] width 691 height 15
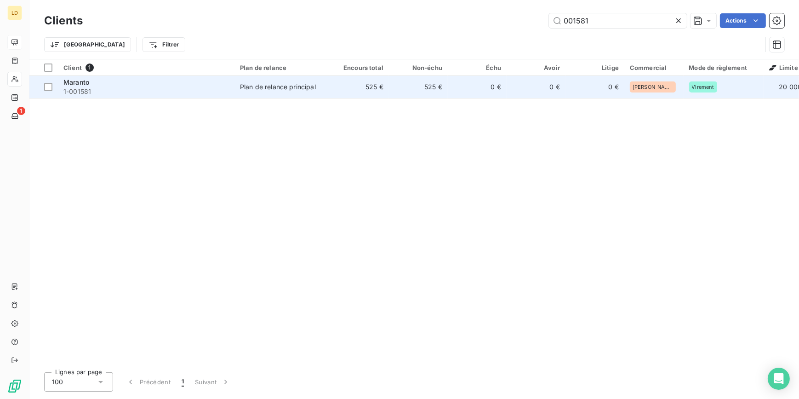
type input "001581"
click at [234, 86] on tr "Maranto 1-001581 Plan de relance principal 525 € 525 € 0 € 0 € 0 € [PERSON_NAME…" at bounding box center [467, 87] width 876 height 22
